Goal: Information Seeking & Learning: Find contact information

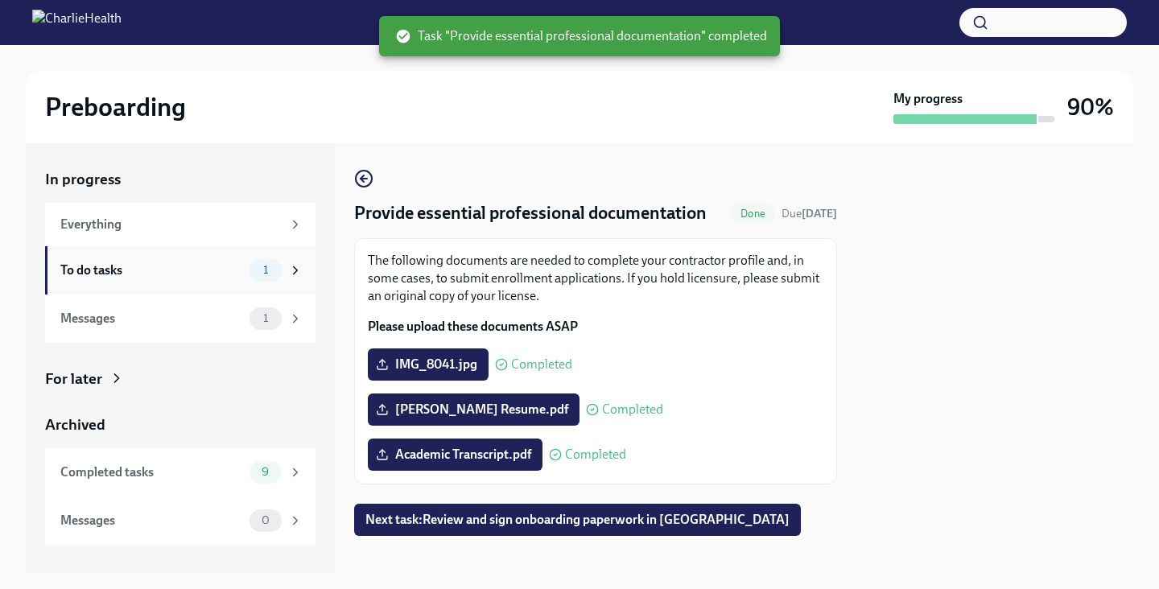
click at [163, 257] on div "To do tasks 1" at bounding box center [180, 270] width 270 height 48
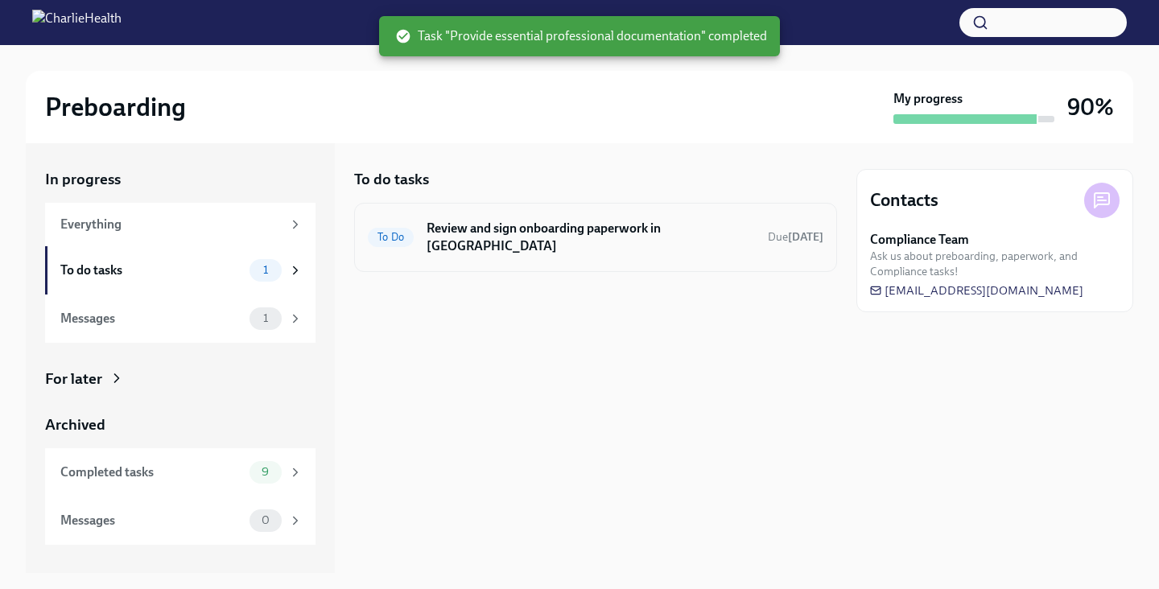
click at [741, 238] on div "To Do Review and sign onboarding paperwork in [GEOGRAPHIC_DATA] Due [DATE]" at bounding box center [595, 237] width 455 height 42
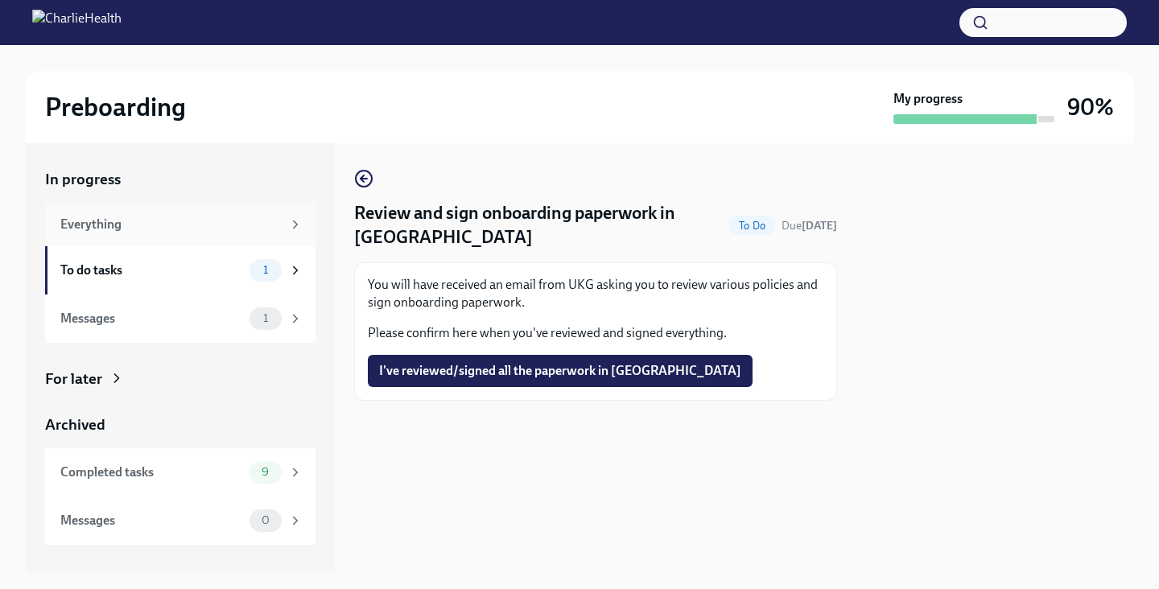
click at [118, 218] on div "Everything" at bounding box center [170, 225] width 221 height 18
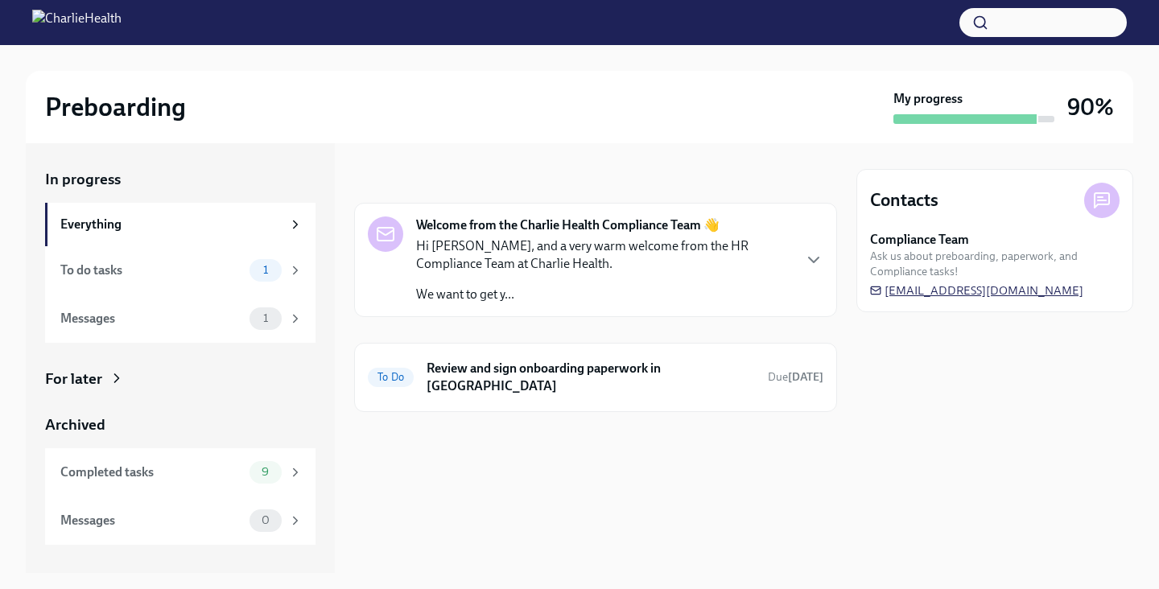
drag, startPoint x: 1094, startPoint y: 294, endPoint x: 886, endPoint y: 294, distance: 208.4
click at [886, 294] on div "Compliance Team Ask us about preboarding, paperwork, and Compliance tasks! [EMA…" at bounding box center [994, 265] width 249 height 68
copy span "[EMAIL_ADDRESS][DOMAIN_NAME]"
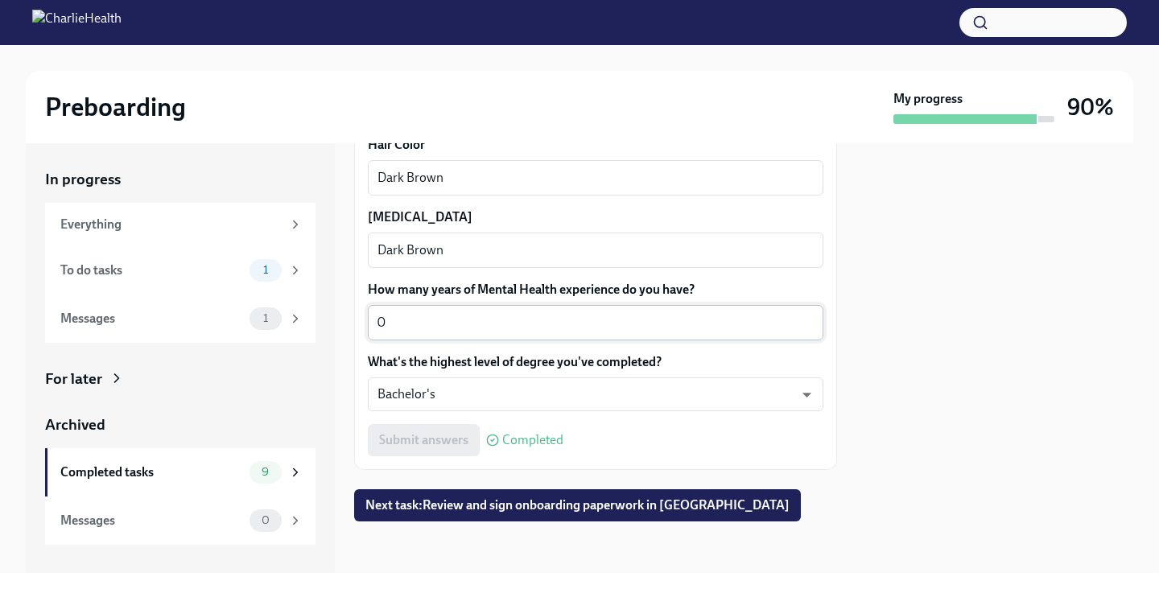
scroll to position [1600, 0]
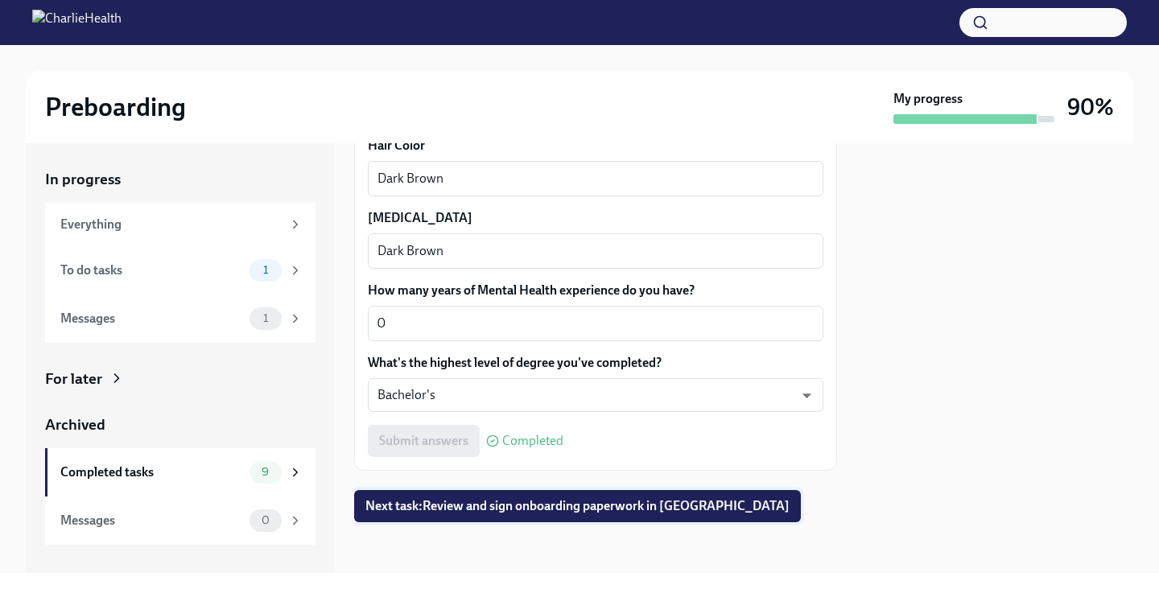
click at [559, 511] on span "Next task : Review and sign onboarding paperwork in UKG" at bounding box center [577, 506] width 424 height 16
